Goal: Entertainment & Leisure: Consume media (video, audio)

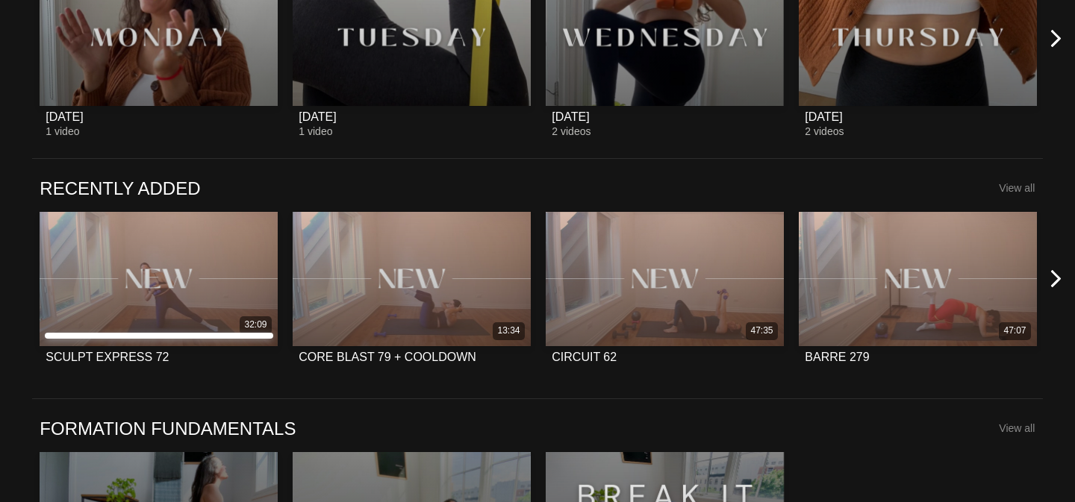
scroll to position [1015, 0]
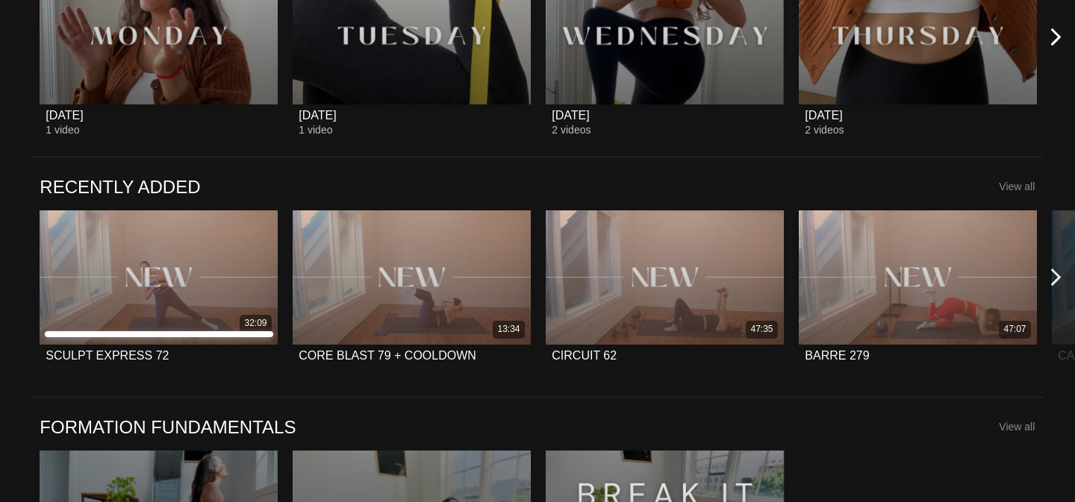
click at [1054, 287] on icon at bounding box center [1056, 277] width 19 height 19
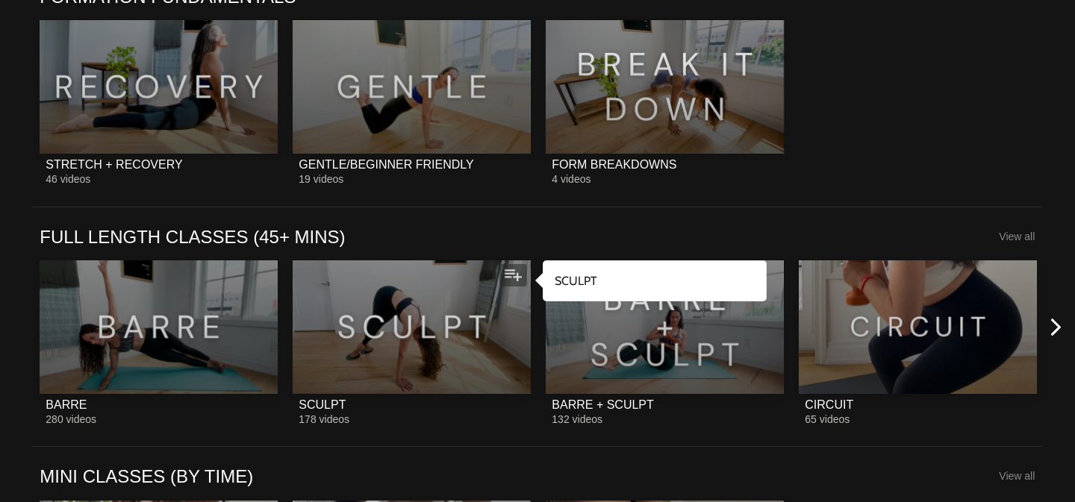
scroll to position [1554, 0]
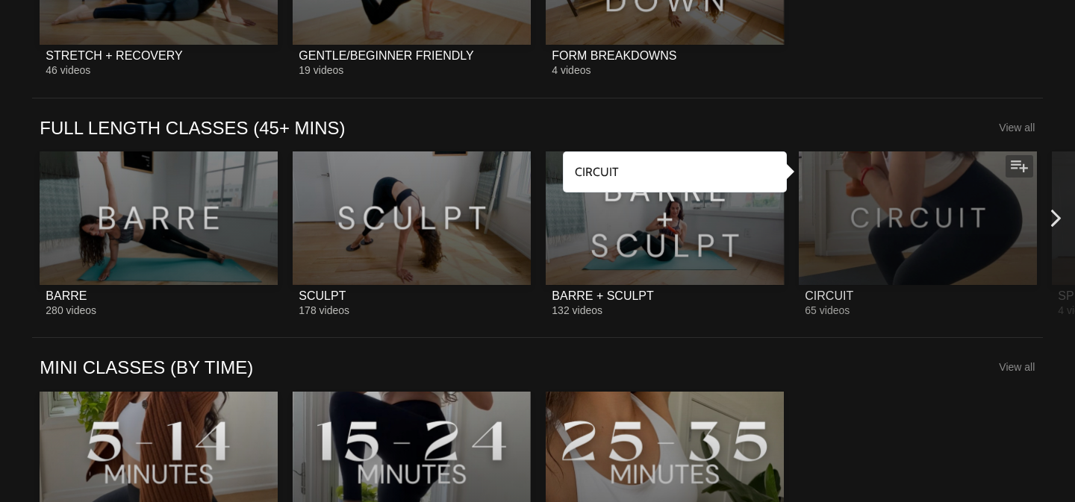
click at [862, 228] on div at bounding box center [918, 219] width 238 height 134
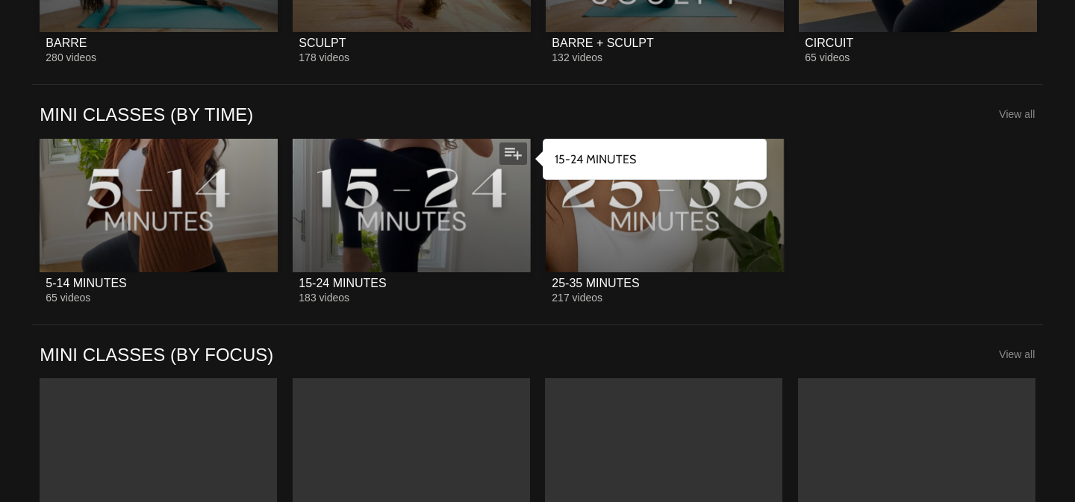
scroll to position [1803, 0]
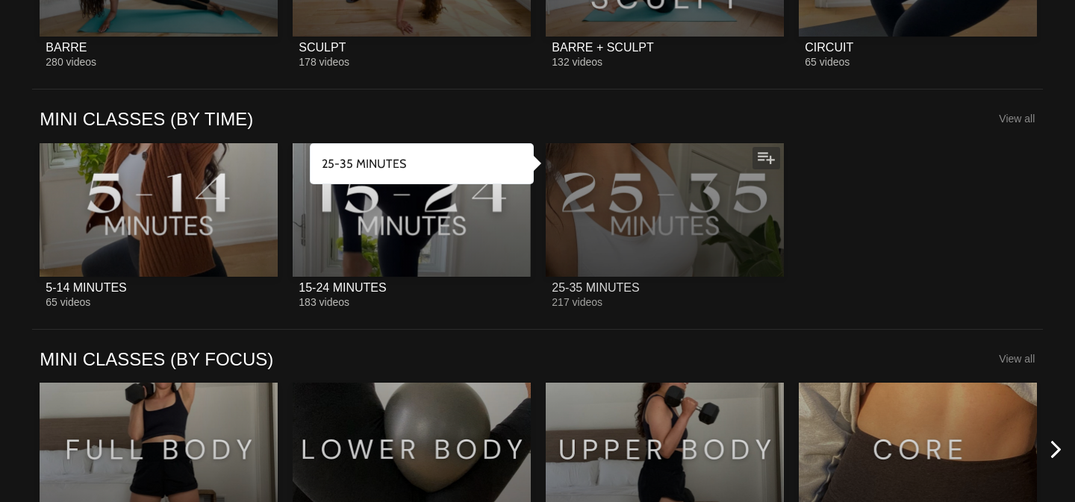
click at [709, 200] on div at bounding box center [665, 210] width 238 height 134
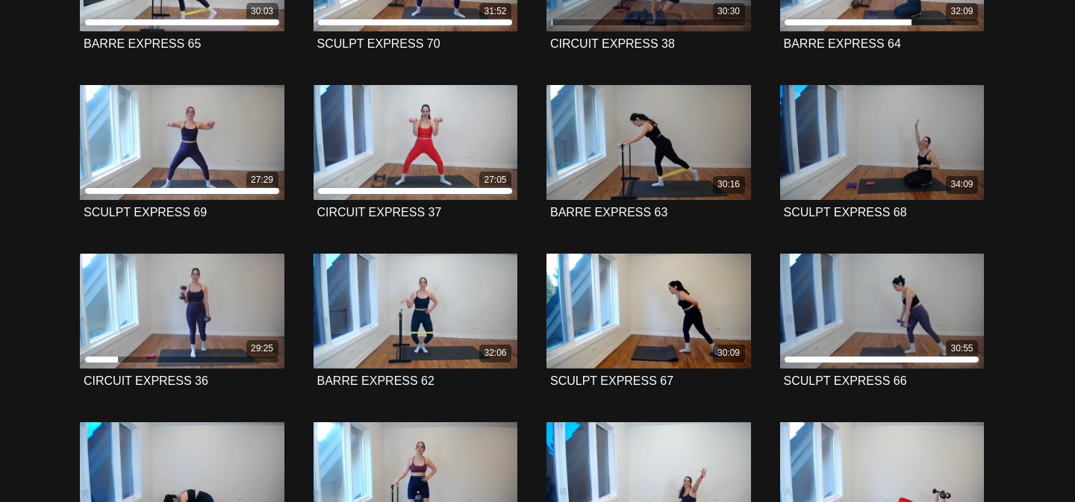
scroll to position [642, 0]
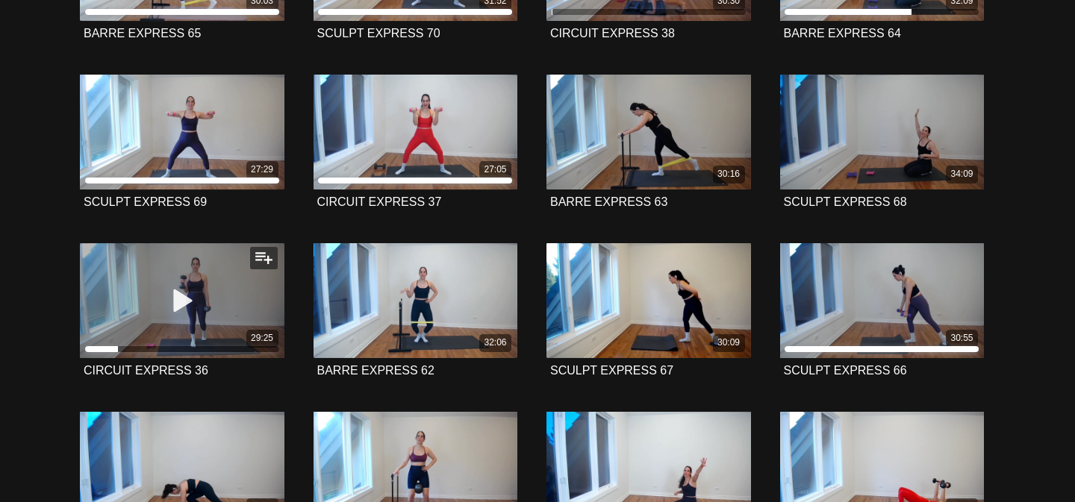
click at [181, 294] on icon at bounding box center [182, 300] width 45 height 26
